Goal: Check status: Check status

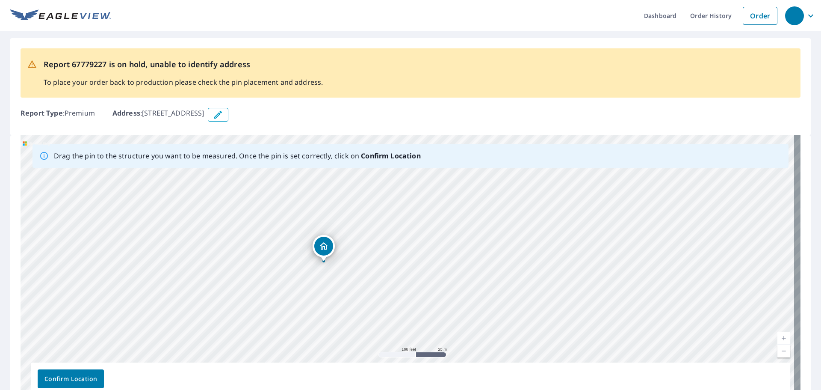
drag, startPoint x: 518, startPoint y: 272, endPoint x: 377, endPoint y: 272, distance: 140.7
click at [377, 272] on div "[STREET_ADDRESS]" at bounding box center [411, 269] width 780 height 268
drag, startPoint x: 479, startPoint y: 239, endPoint x: 390, endPoint y: 302, distance: 108.9
click at [390, 302] on div "[STREET_ADDRESS]" at bounding box center [411, 269] width 780 height 268
drag, startPoint x: 289, startPoint y: 303, endPoint x: 534, endPoint y: 68, distance: 339.7
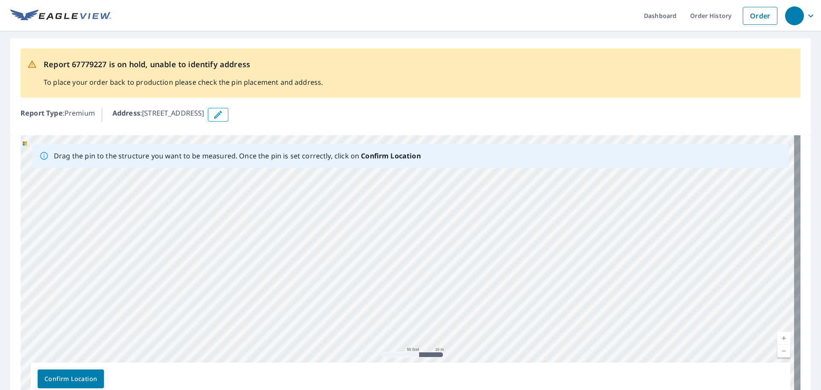
click at [534, 68] on div "Report 67779227 is on hold, unable to identify address To place your order back…" at bounding box center [410, 225] width 821 height 389
click at [485, 225] on div "[STREET_ADDRESS]" at bounding box center [411, 269] width 780 height 268
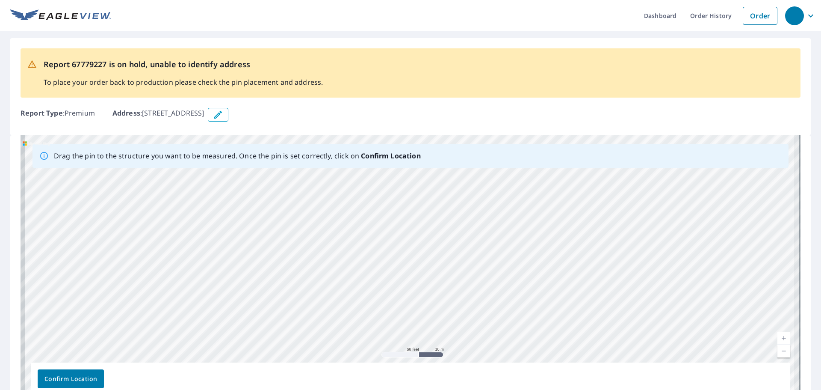
drag, startPoint x: 257, startPoint y: 330, endPoint x: 421, endPoint y: 135, distance: 254.4
click at [421, 135] on div "[STREET_ADDRESS]" at bounding box center [411, 269] width 780 height 268
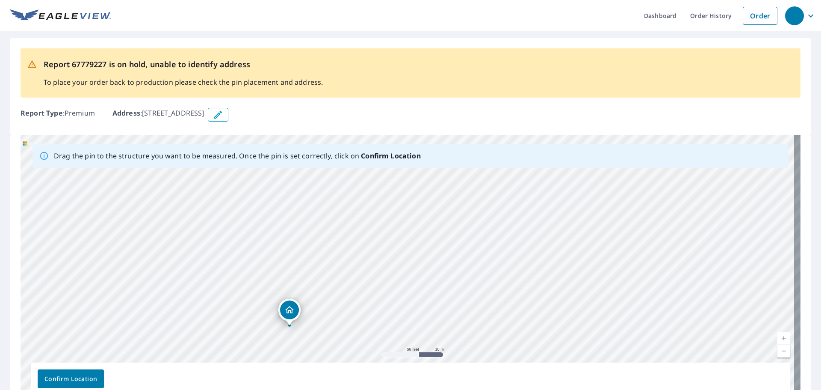
drag, startPoint x: 307, startPoint y: 212, endPoint x: 306, endPoint y: 204, distance: 7.7
click at [306, 204] on div "[STREET_ADDRESS]" at bounding box center [411, 269] width 780 height 268
click at [77, 373] on span "Confirm Location" at bounding box center [70, 378] width 53 height 11
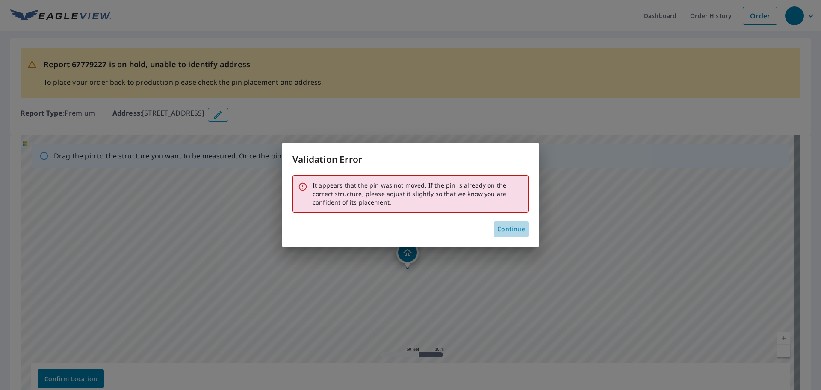
click at [506, 229] on span "Continue" at bounding box center [511, 229] width 28 height 11
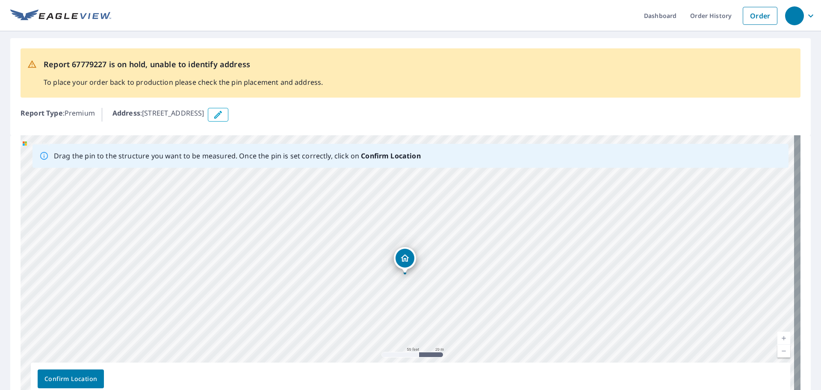
drag, startPoint x: 408, startPoint y: 262, endPoint x: 405, endPoint y: 267, distance: 5.7
drag, startPoint x: 407, startPoint y: 257, endPoint x: 402, endPoint y: 254, distance: 6.8
click at [402, 254] on div "[STREET_ADDRESS]" at bounding box center [411, 269] width 780 height 268
click at [63, 373] on button "Confirm Location" at bounding box center [71, 378] width 66 height 19
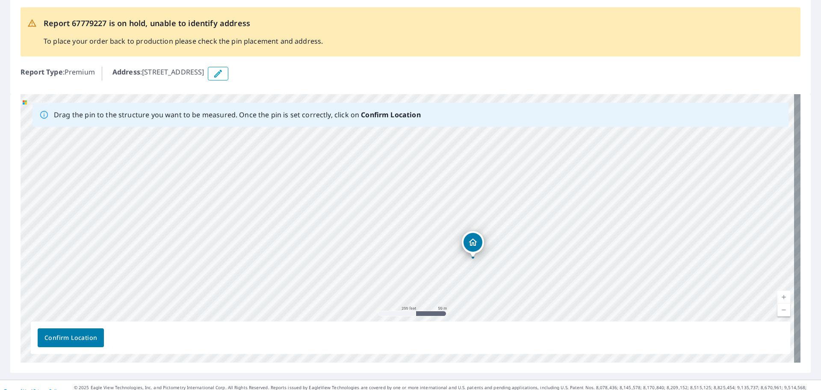
click at [81, 335] on span "Confirm Location" at bounding box center [70, 337] width 53 height 11
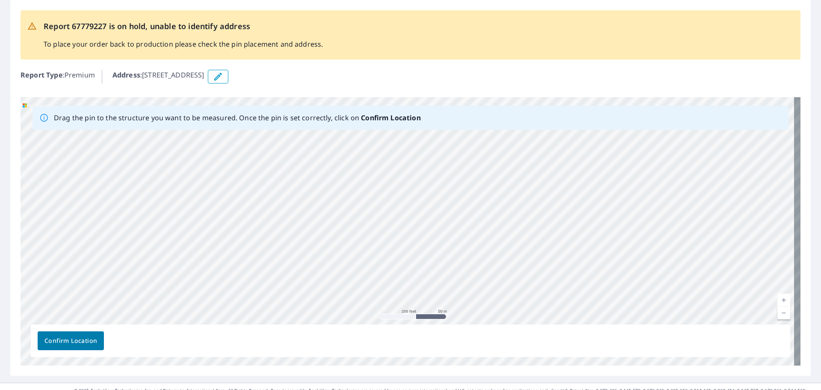
scroll to position [74, 0]
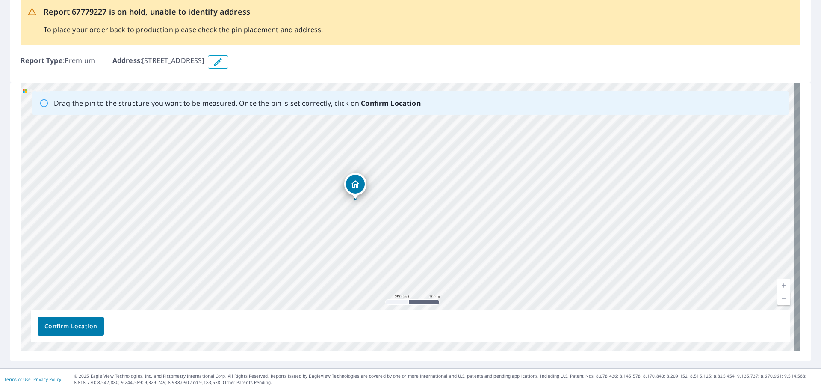
drag, startPoint x: 230, startPoint y: 212, endPoint x: 389, endPoint y: 194, distance: 160.6
click at [389, 194] on div "[STREET_ADDRESS]" at bounding box center [411, 217] width 780 height 268
click at [74, 325] on span "Confirm Location" at bounding box center [70, 326] width 53 height 11
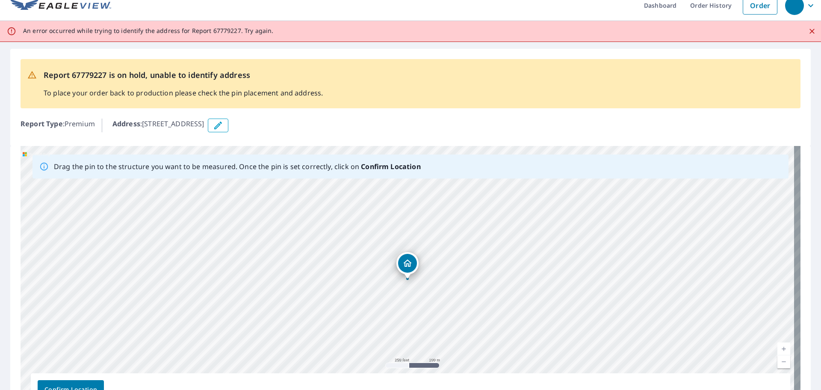
scroll to position [0, 0]
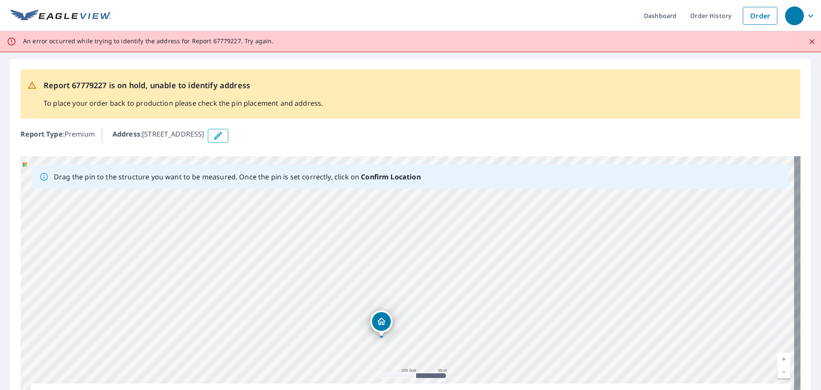
drag, startPoint x: 404, startPoint y: 326, endPoint x: 387, endPoint y: 263, distance: 65.6
click at [387, 263] on div "[STREET_ADDRESS]" at bounding box center [411, 290] width 780 height 268
